Goal: Task Accomplishment & Management: Use online tool/utility

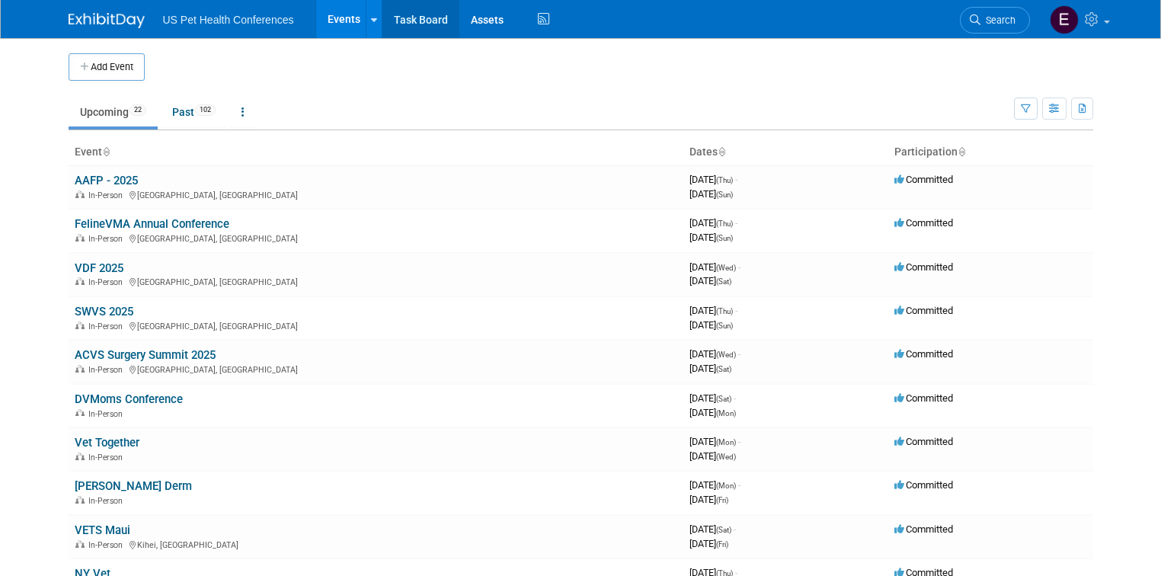
click at [402, 17] on link "Task Board" at bounding box center [421, 19] width 77 height 38
click at [176, 116] on link "Past 102" at bounding box center [194, 112] width 66 height 29
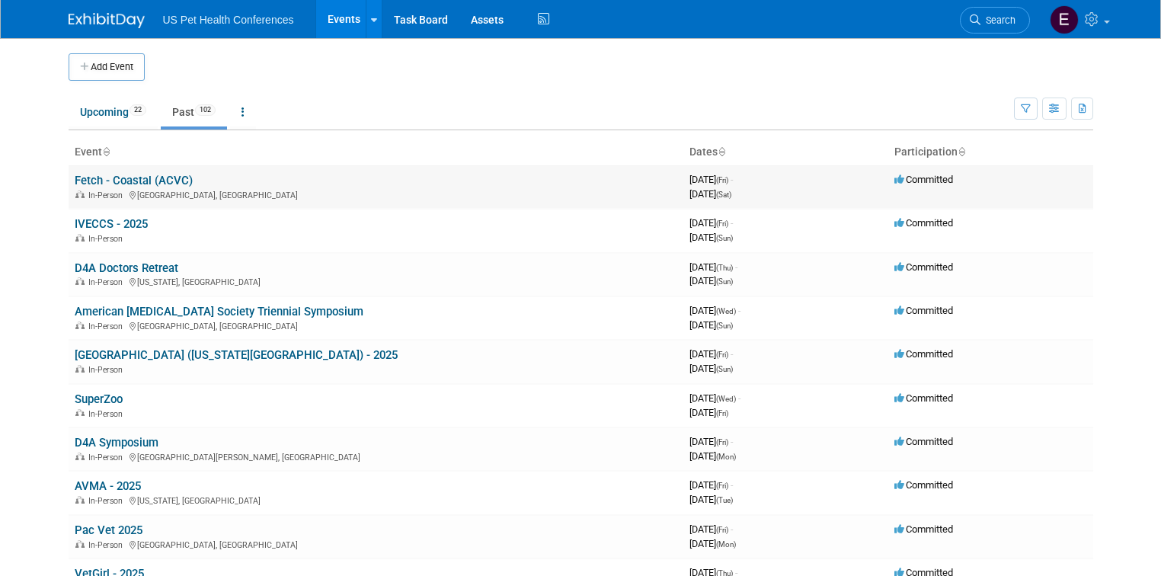
click at [117, 182] on link "Fetch - Coastal (ACVC)" at bounding box center [134, 181] width 118 height 14
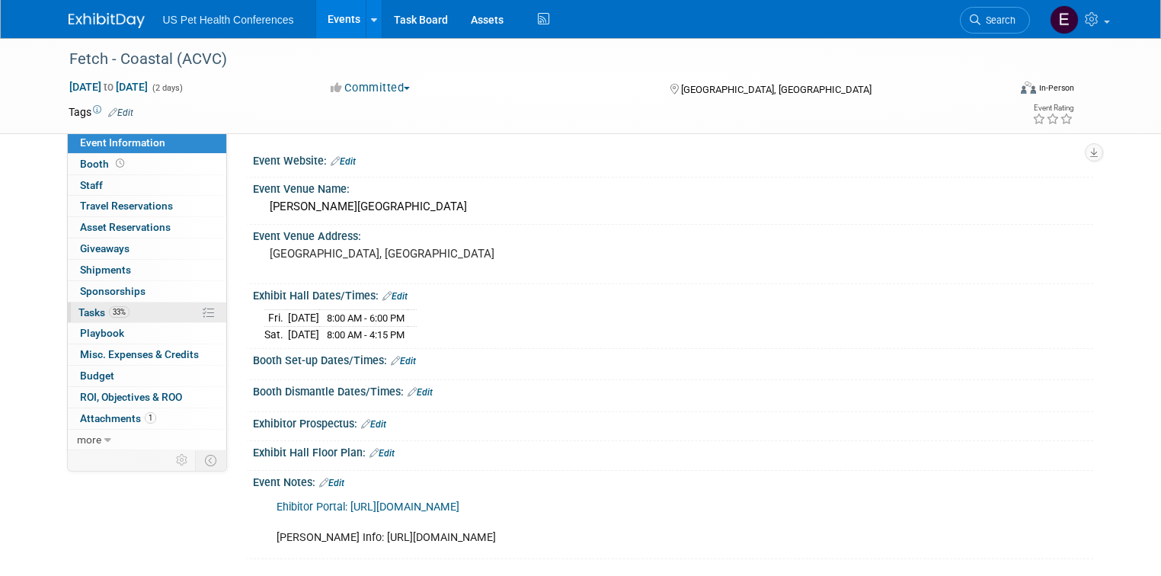
click at [94, 315] on span "Tasks 33%" at bounding box center [103, 312] width 51 height 12
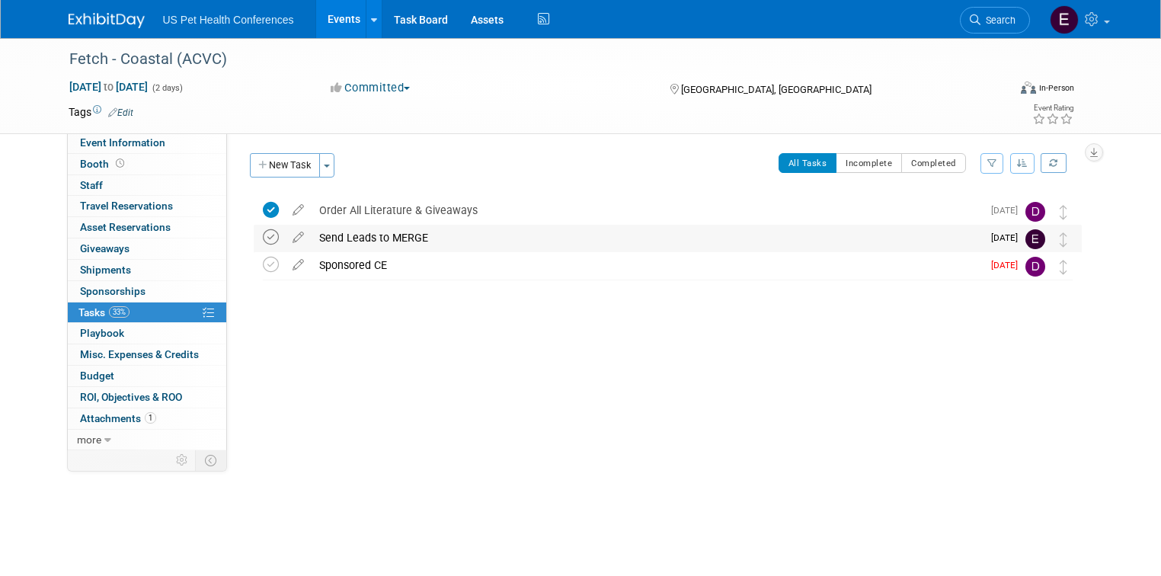
click at [263, 235] on icon at bounding box center [271, 237] width 16 height 16
click at [91, 8] on link at bounding box center [116, 13] width 94 height 12
